Goal: Task Accomplishment & Management: Manage account settings

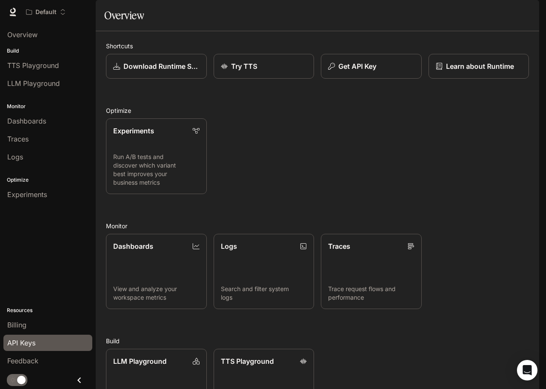
click at [33, 348] on link "API Keys" at bounding box center [47, 343] width 89 height 16
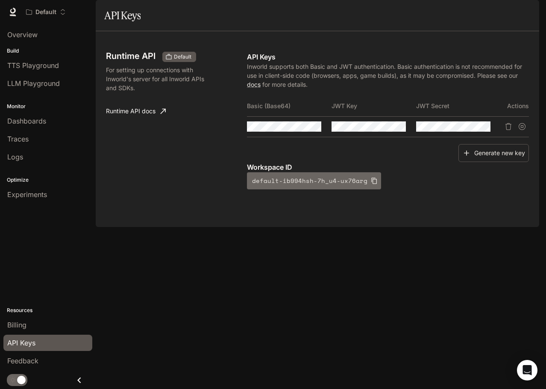
click at [371, 184] on icon "button" at bounding box center [374, 180] width 7 height 7
click at [406, 227] on div "Runtime API Default For setting up connections with Inworld's server for all In…" at bounding box center [318, 129] width 444 height 196
click at [333, 189] on button "default-ib994hsh-7h_u4-ux76arg" at bounding box center [314, 180] width 134 height 17
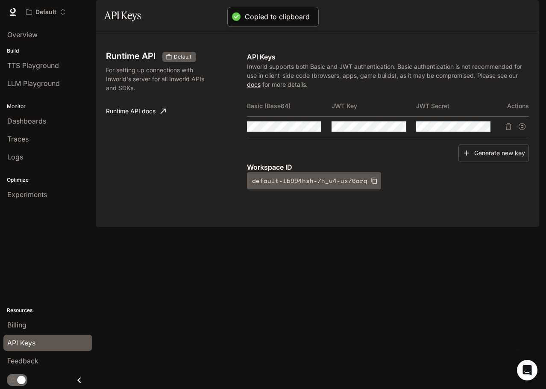
click at [455, 217] on div "Runtime API Default For setting up connections with Inworld's server for all In…" at bounding box center [317, 128] width 423 height 175
click at [525, 130] on icon "Suspend API key" at bounding box center [522, 126] width 7 height 7
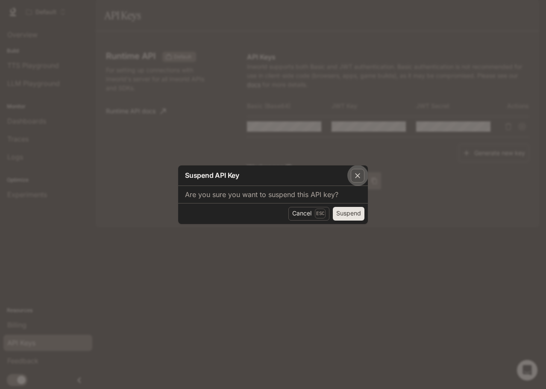
click at [355, 180] on div "button" at bounding box center [358, 176] width 14 height 14
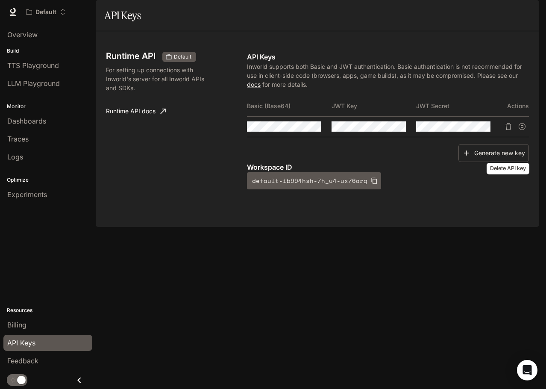
click at [511, 130] on icon "Delete API key" at bounding box center [508, 126] width 7 height 7
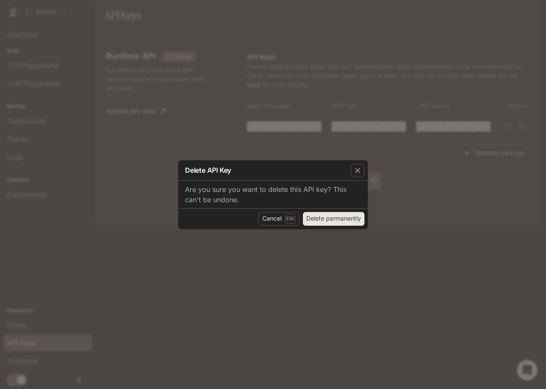
click at [327, 218] on button "Delete permanently" at bounding box center [334, 219] width 62 height 14
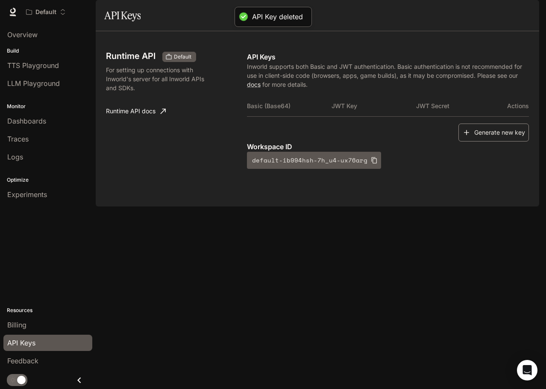
click at [502, 142] on button "Generate new key" at bounding box center [494, 133] width 71 height 18
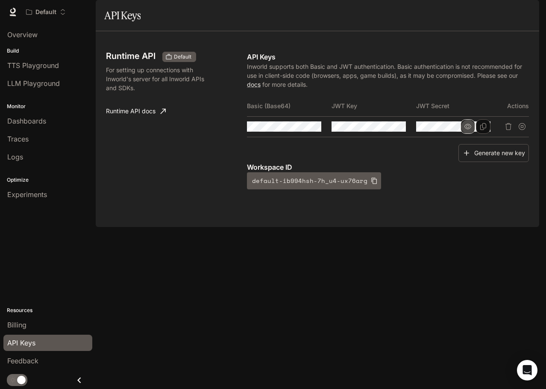
click at [465, 129] on icon "button" at bounding box center [468, 126] width 7 height 5
click at [387, 134] on button "button" at bounding box center [383, 126] width 15 height 15
click at [301, 130] on icon "button" at bounding box center [298, 126] width 7 height 7
click at [487, 15] on span "Documentation" at bounding box center [490, 12] width 42 height 11
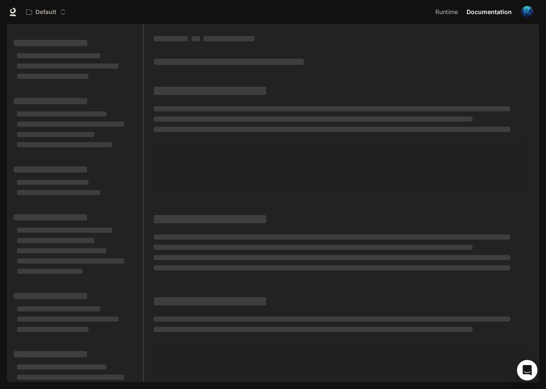
click at [407, 130] on span at bounding box center [332, 129] width 357 height 5
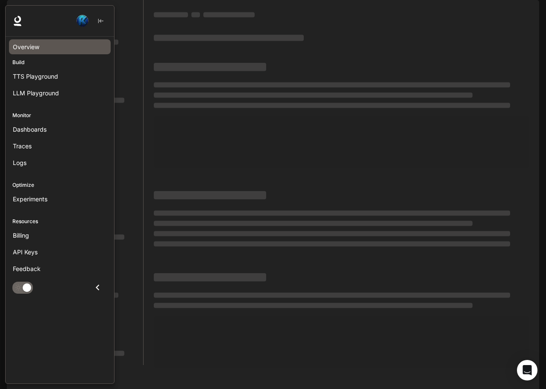
click at [25, 47] on span "Overview" at bounding box center [26, 46] width 27 height 9
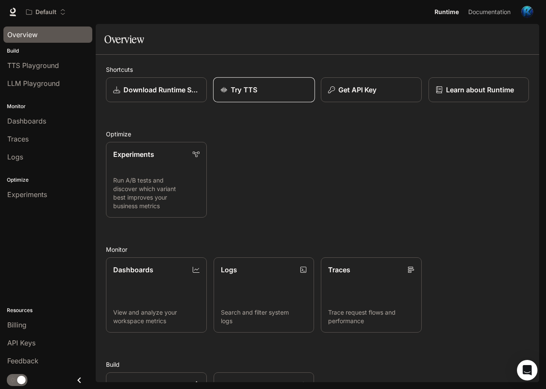
click at [267, 93] on div "Try TTS" at bounding box center [263, 90] width 87 height 10
click at [337, 91] on div "Get API Key" at bounding box center [371, 90] width 87 height 10
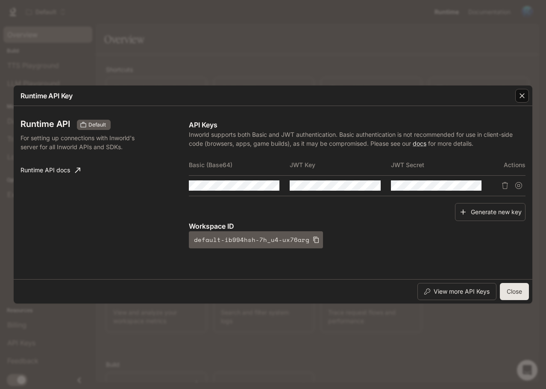
click at [530, 100] on button "button" at bounding box center [522, 96] width 21 height 21
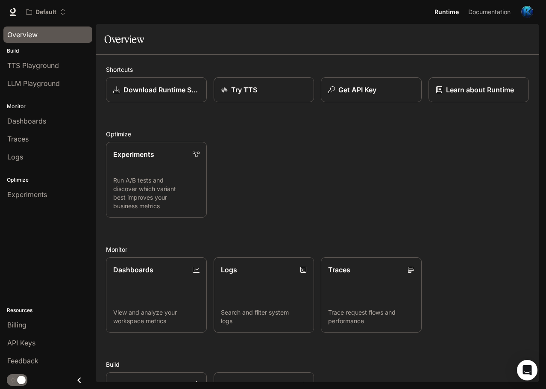
click at [450, 15] on span "Runtime" at bounding box center [447, 12] width 24 height 11
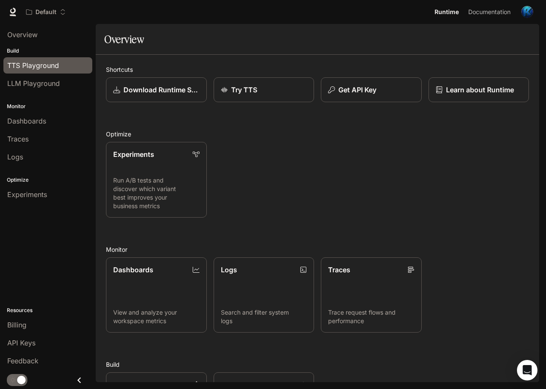
click at [44, 71] on link "TTS Playground" at bounding box center [47, 65] width 89 height 16
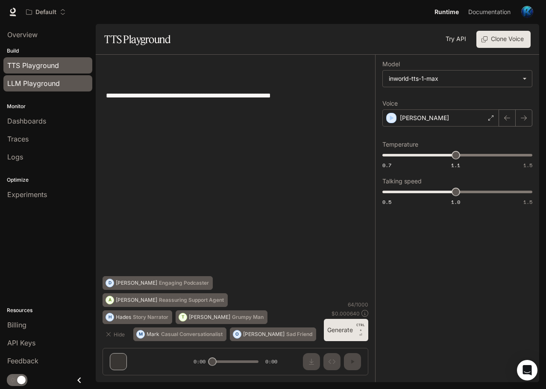
click at [42, 86] on span "LLM Playground" at bounding box center [33, 83] width 53 height 10
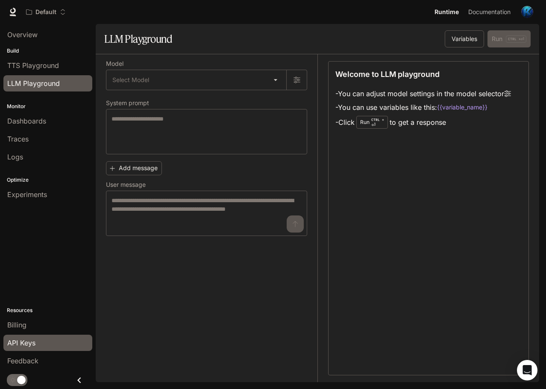
click at [38, 338] on div "API Keys" at bounding box center [47, 343] width 81 height 10
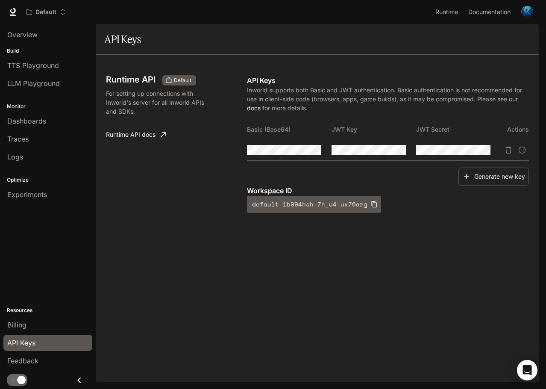
drag, startPoint x: 441, startPoint y: 144, endPoint x: 481, endPoint y: 28, distance: 122.5
click at [482, 6] on link "Documentation Documentation" at bounding box center [489, 11] width 52 height 17
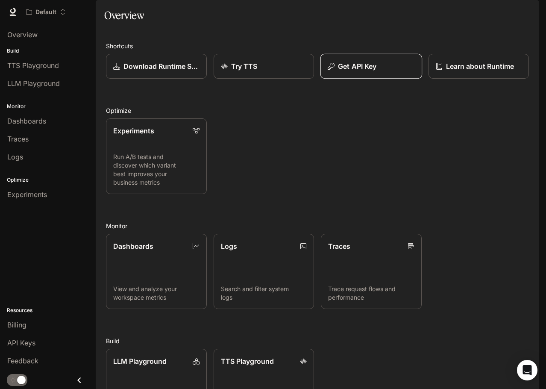
click at [371, 79] on button "Get API Key" at bounding box center [372, 66] width 102 height 25
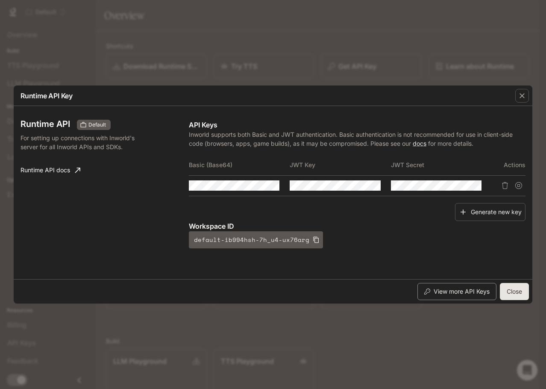
click at [449, 292] on button "View more API Keys" at bounding box center [457, 291] width 79 height 17
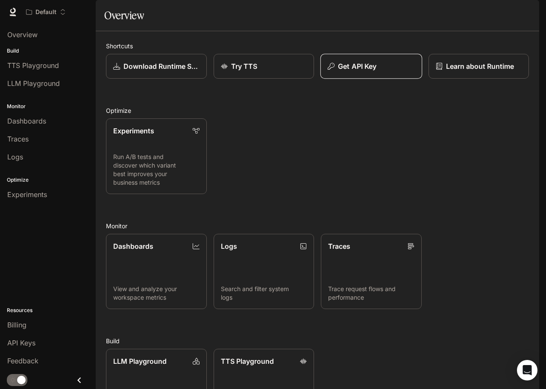
click at [354, 79] on button "Get API Key" at bounding box center [372, 66] width 102 height 25
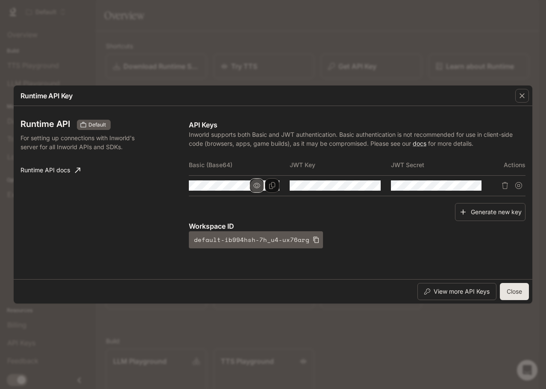
click at [259, 187] on icon "button" at bounding box center [257, 185] width 7 height 5
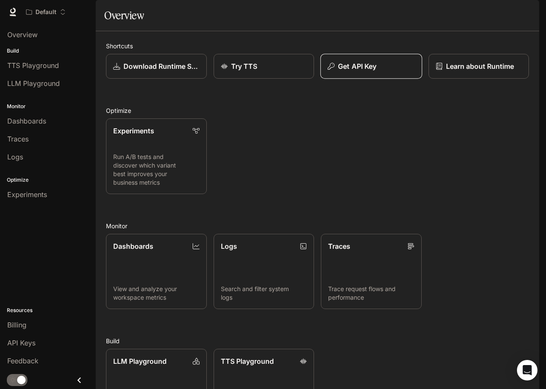
click at [375, 71] on p "Get API Key" at bounding box center [357, 66] width 38 height 10
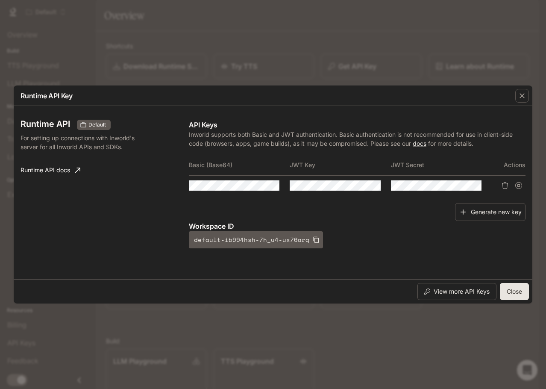
click at [505, 187] on icon "Delete API key" at bounding box center [505, 185] width 7 height 7
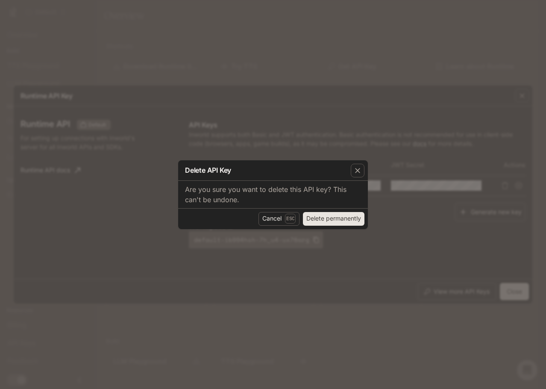
click at [336, 220] on button "Delete permanently" at bounding box center [334, 219] width 62 height 14
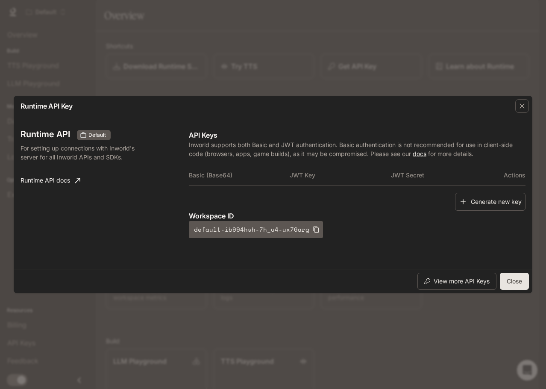
click at [422, 157] on p "Inworld supports both Basic and JWT authentication. Basic authentication is not…" at bounding box center [357, 149] width 337 height 18
click at [422, 153] on link "docs" at bounding box center [420, 153] width 14 height 7
click at [525, 107] on icon "button" at bounding box center [522, 106] width 9 height 9
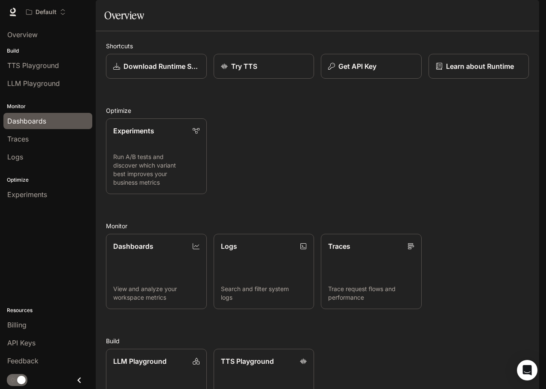
click at [44, 122] on span "Dashboards" at bounding box center [26, 121] width 39 height 10
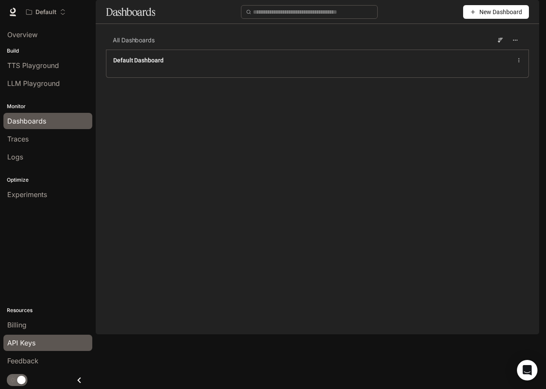
click at [53, 343] on div "API Keys" at bounding box center [47, 343] width 81 height 10
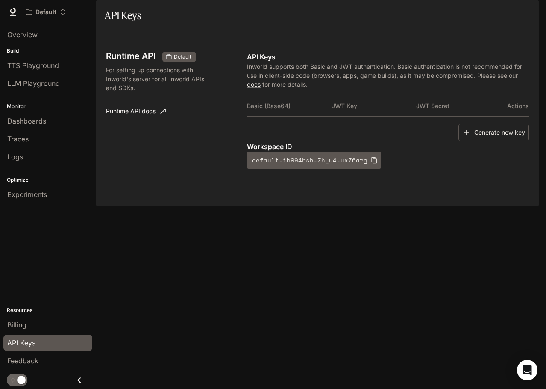
click at [142, 120] on link "Runtime API docs" at bounding box center [136, 111] width 67 height 17
click at [494, 142] on button "Generate new key" at bounding box center [494, 133] width 71 height 18
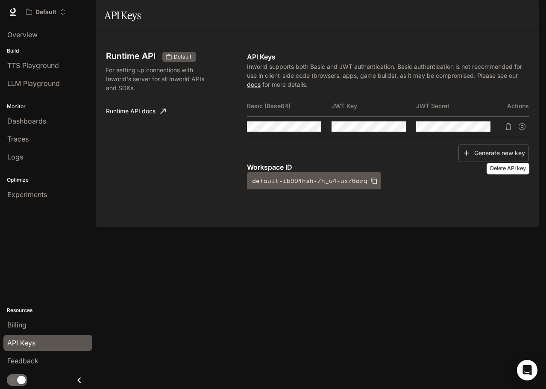
click at [510, 130] on icon "Delete API key" at bounding box center [508, 126] width 7 height 7
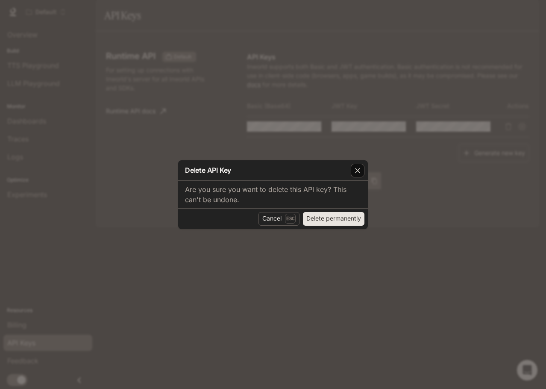
click at [359, 174] on icon "button" at bounding box center [358, 170] width 9 height 9
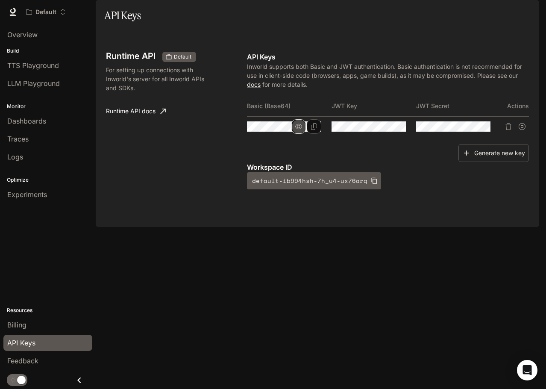
click at [302, 134] on button "button" at bounding box center [299, 126] width 15 height 15
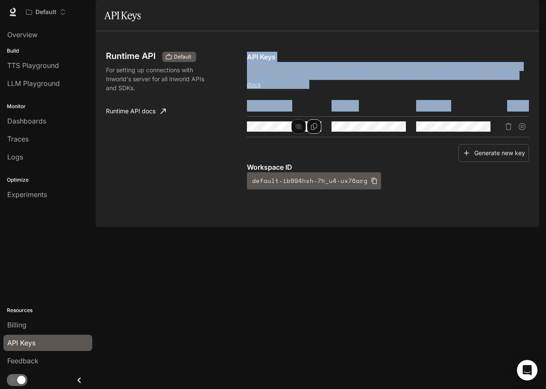
drag, startPoint x: 247, startPoint y: 150, endPoint x: 319, endPoint y: 151, distance: 72.3
click at [319, 151] on div "Runtime API Default For setting up connections with Inworld's server for all In…" at bounding box center [317, 128] width 423 height 175
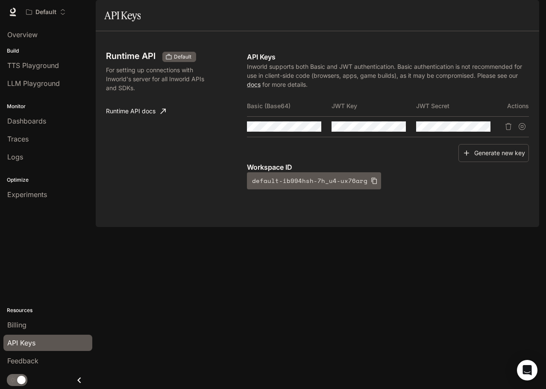
click at [365, 144] on div "Basic (Base64) JWT Key JWT Secret Actions" at bounding box center [388, 120] width 282 height 48
click at [310, 134] on button "Copy Basic (Base64)" at bounding box center [314, 126] width 15 height 15
